Goal: Information Seeking & Learning: Understand process/instructions

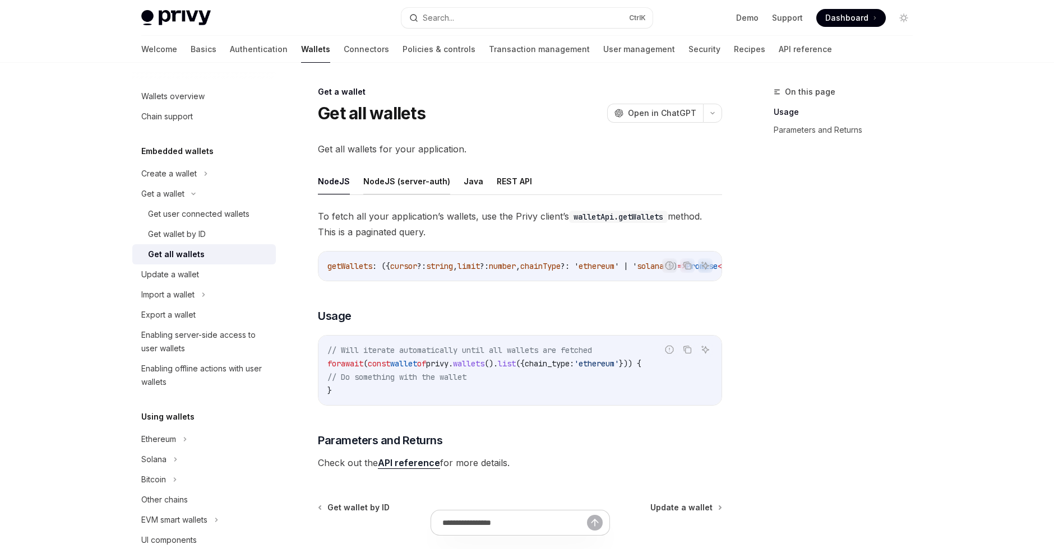
click at [391, 179] on button "NodeJS (server-auth)" at bounding box center [406, 181] width 87 height 26
type textarea "*"
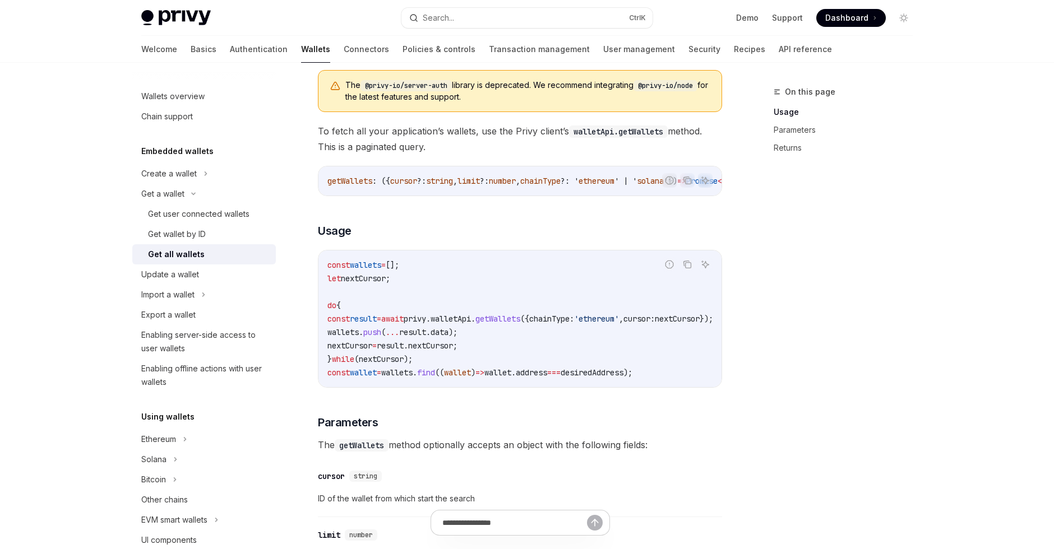
scroll to position [148, 0]
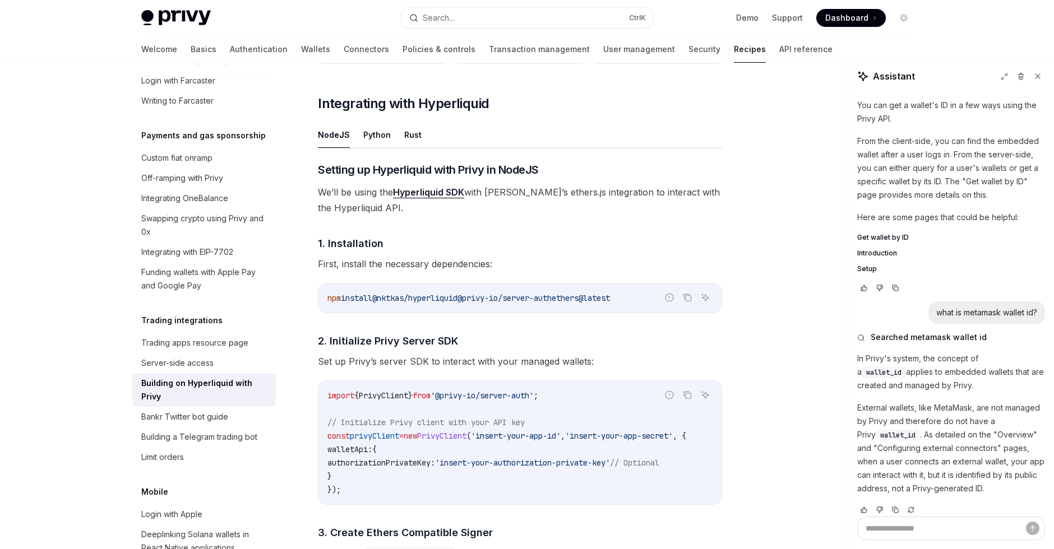
scroll to position [384, 0]
click at [408, 139] on button "Rust" at bounding box center [412, 136] width 17 height 26
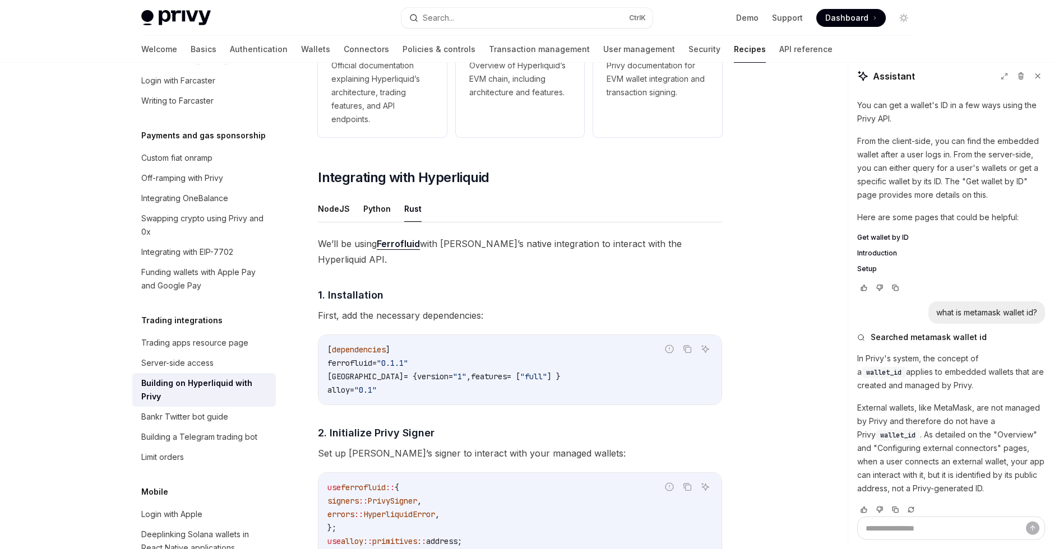
scroll to position [310, 0]
click at [330, 213] on button "NodeJS" at bounding box center [334, 210] width 32 height 26
type textarea "*"
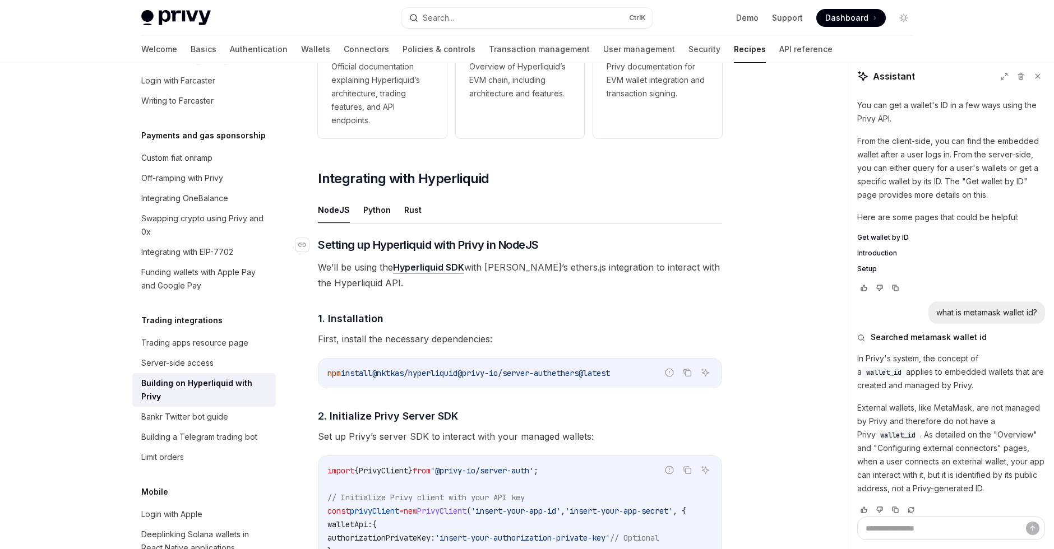
click at [519, 239] on span "Setting up Hyperliquid with Privy in NodeJS" at bounding box center [428, 245] width 221 height 16
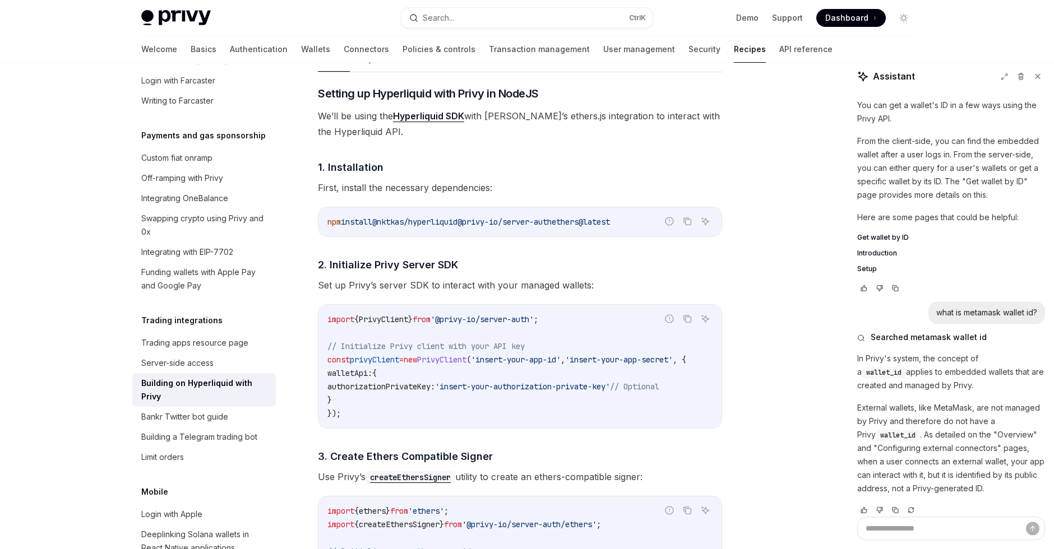
scroll to position [462, 0]
click at [550, 184] on span "First, install the necessary dependencies:" at bounding box center [520, 187] width 404 height 16
click at [544, 186] on span "First, install the necessary dependencies:" at bounding box center [520, 187] width 404 height 16
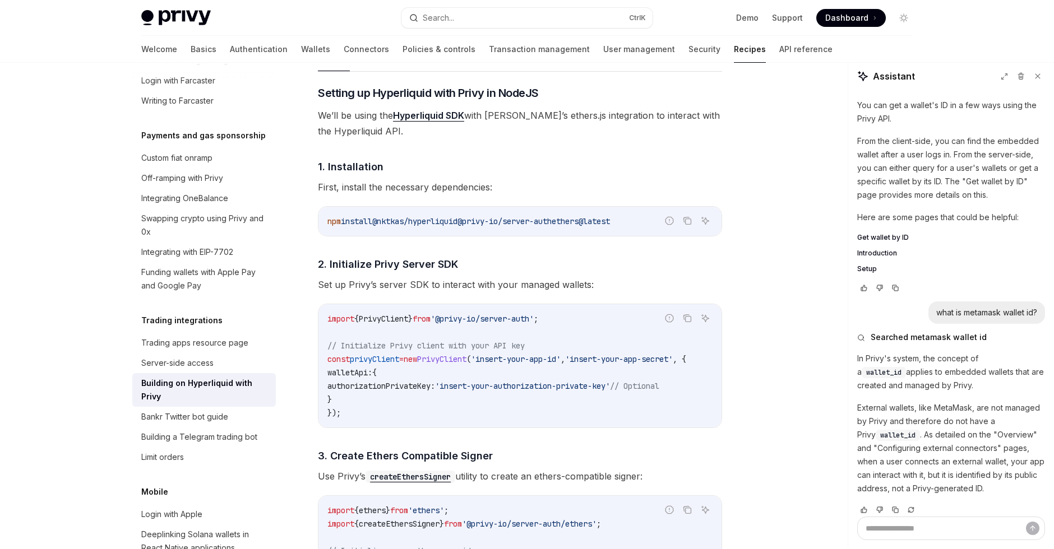
click at [552, 224] on span "@privy-io/server-auth" at bounding box center [504, 221] width 94 height 10
click at [655, 283] on span "Set up Privy’s server SDK to interact with your managed wallets:" at bounding box center [520, 285] width 404 height 16
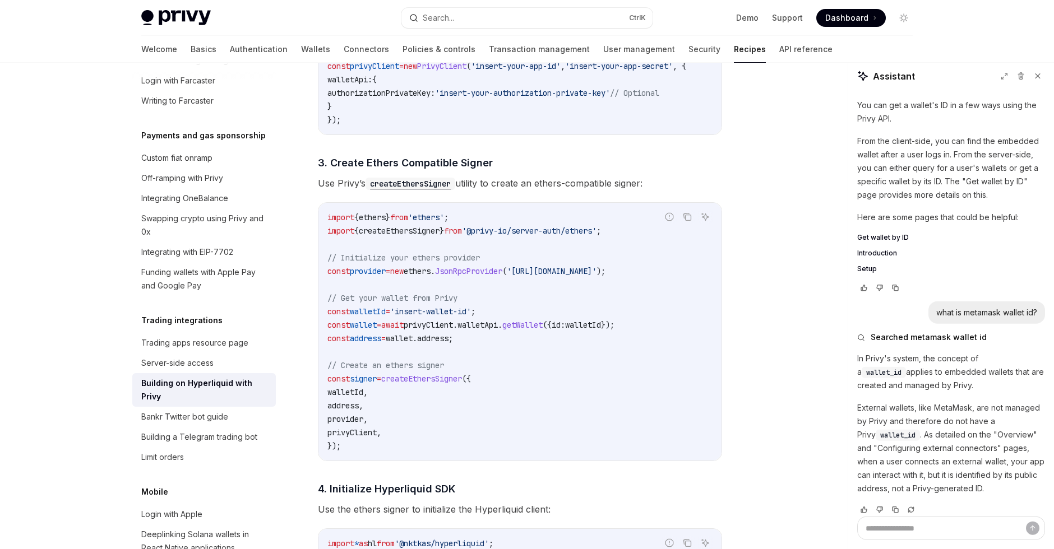
scroll to position [758, 0]
click at [539, 372] on code "import { ethers } from 'ethers' ; import { createEthersSigner } from '@privy-io…" at bounding box center [519, 329] width 385 height 242
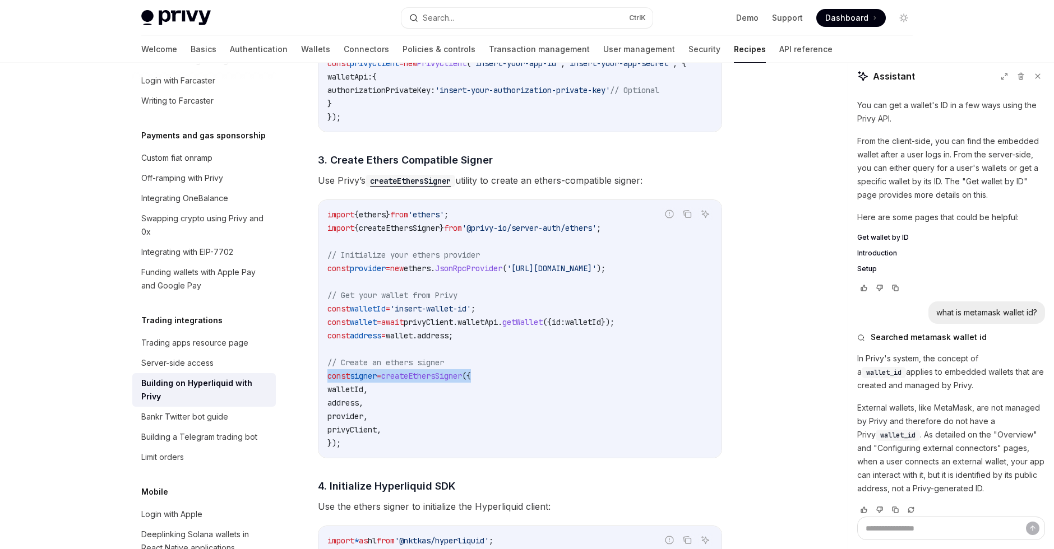
click at [539, 372] on code "import { ethers } from 'ethers' ; import { createEthersSigner } from '@privy-io…" at bounding box center [519, 329] width 385 height 242
click at [527, 400] on code "import { ethers } from 'ethers' ; import { createEthersSigner } from '@privy-io…" at bounding box center [519, 329] width 385 height 242
